Goal: Obtain resource: Obtain resource

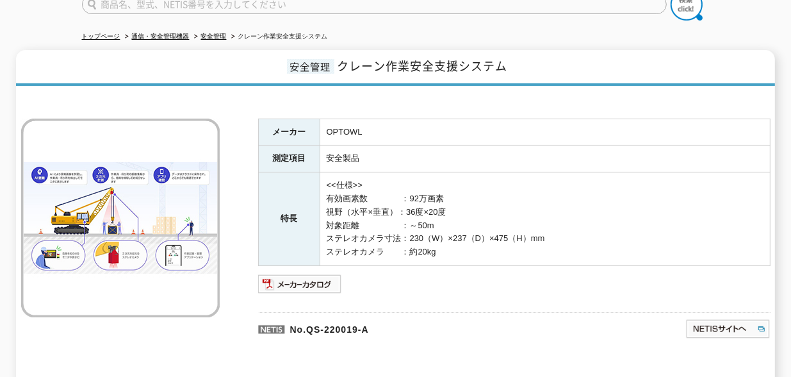
scroll to position [128, 0]
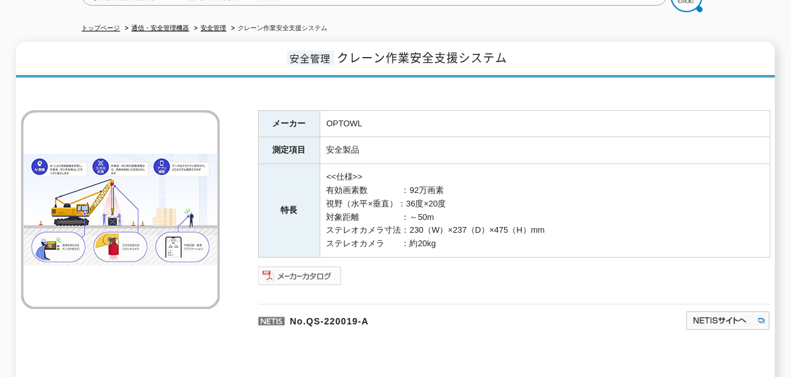
click at [289, 267] on img at bounding box center [300, 275] width 84 height 21
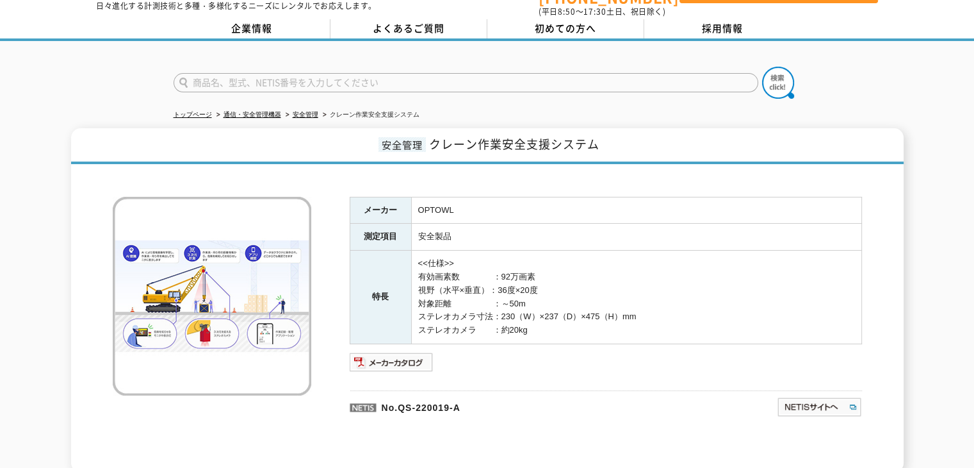
scroll to position [64, 0]
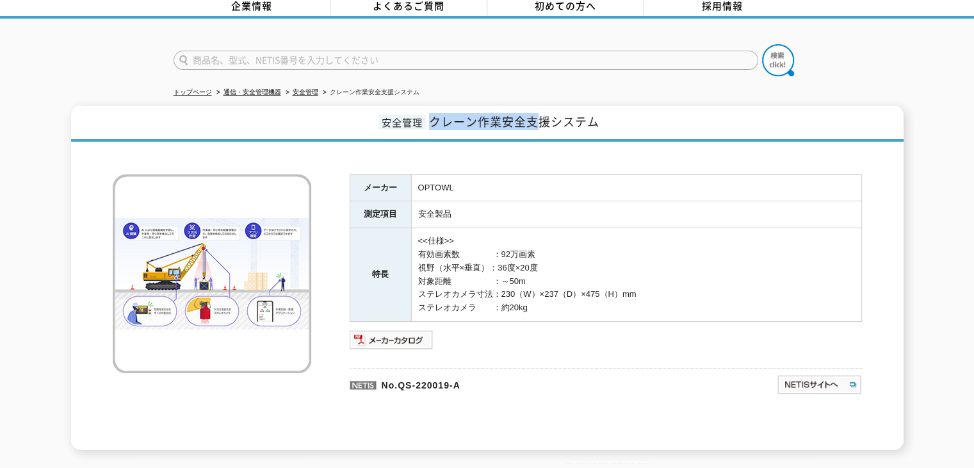
drag, startPoint x: 431, startPoint y: 110, endPoint x: 543, endPoint y: 112, distance: 112.1
click at [543, 113] on span "クレーン作業安全支援システム" at bounding box center [514, 121] width 170 height 17
click at [548, 129] on h1 "安全管理 クレーン作業安全支援システム" at bounding box center [487, 124] width 833 height 36
drag, startPoint x: 433, startPoint y: 117, endPoint x: 520, endPoint y: 126, distance: 87.6
click at [520, 126] on h1 "安全管理 クレーン作業安全支援システム" at bounding box center [487, 124] width 833 height 36
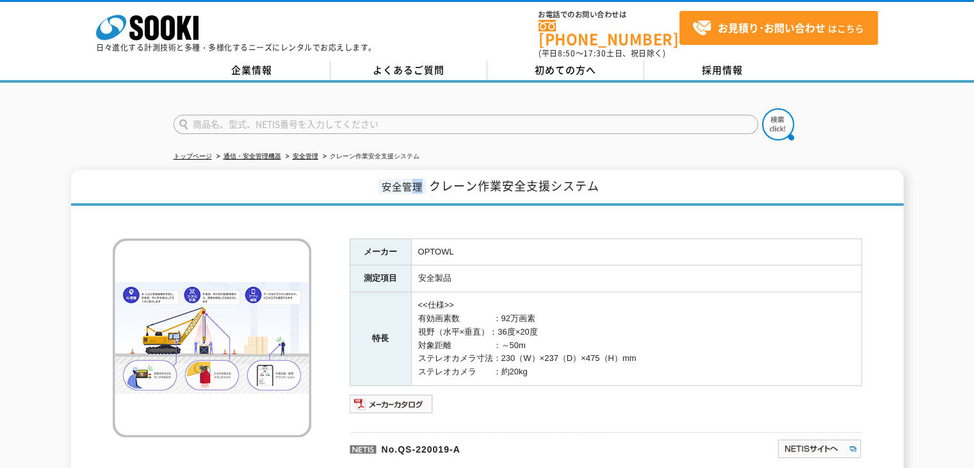
drag, startPoint x: 416, startPoint y: 175, endPoint x: 441, endPoint y: 175, distance: 24.3
click at [437, 175] on h1 "安全管理 クレーン作業安全支援システム" at bounding box center [487, 188] width 833 height 36
click at [506, 188] on h1 "安全管理 クレーン作業安全支援システム" at bounding box center [487, 188] width 833 height 36
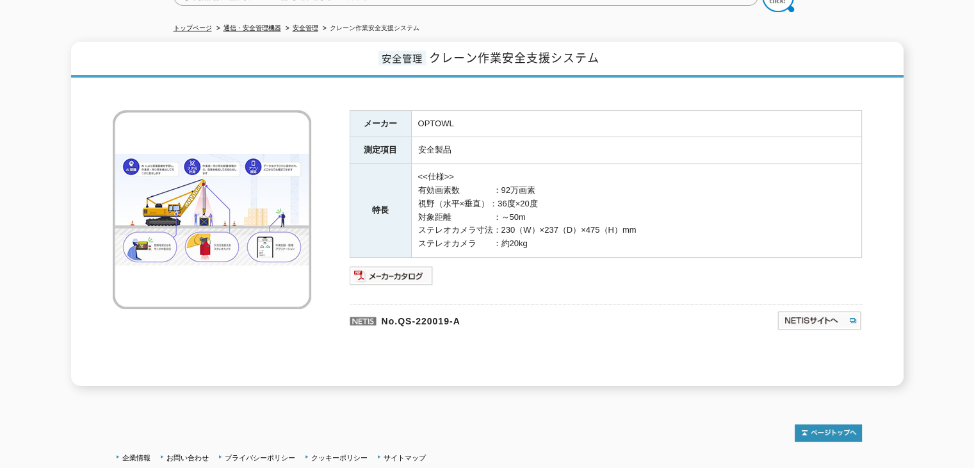
scroll to position [64, 0]
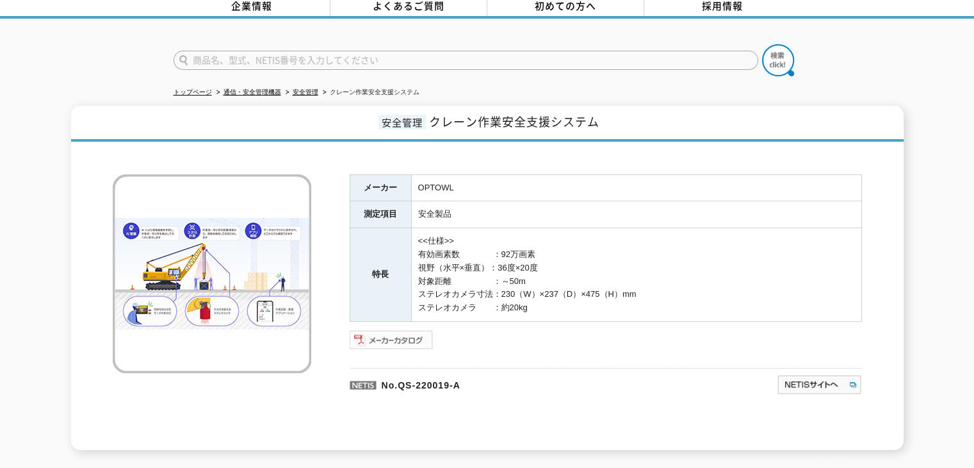
click at [386, 330] on img at bounding box center [392, 339] width 84 height 21
